Goal: Task Accomplishment & Management: Manage account settings

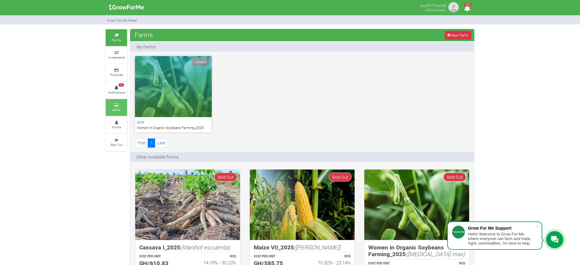
click at [119, 106] on icon at bounding box center [116, 105] width 18 height 3
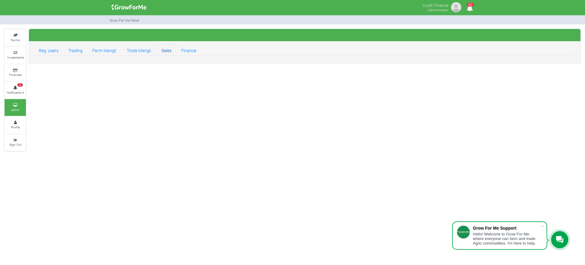
click at [167, 51] on link "Sales" at bounding box center [167, 50] width 20 height 12
